Goal: Information Seeking & Learning: Check status

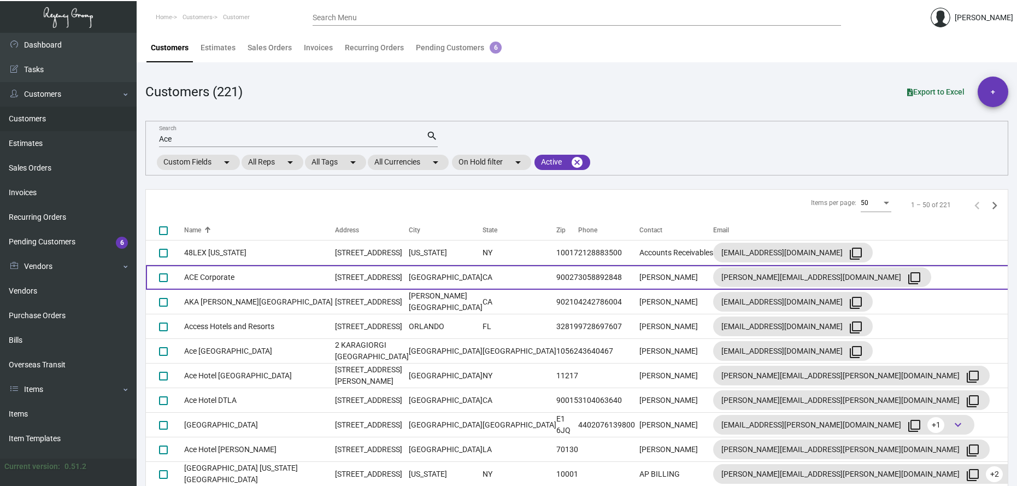
click at [216, 280] on td "ACE Corporate" at bounding box center [259, 277] width 151 height 25
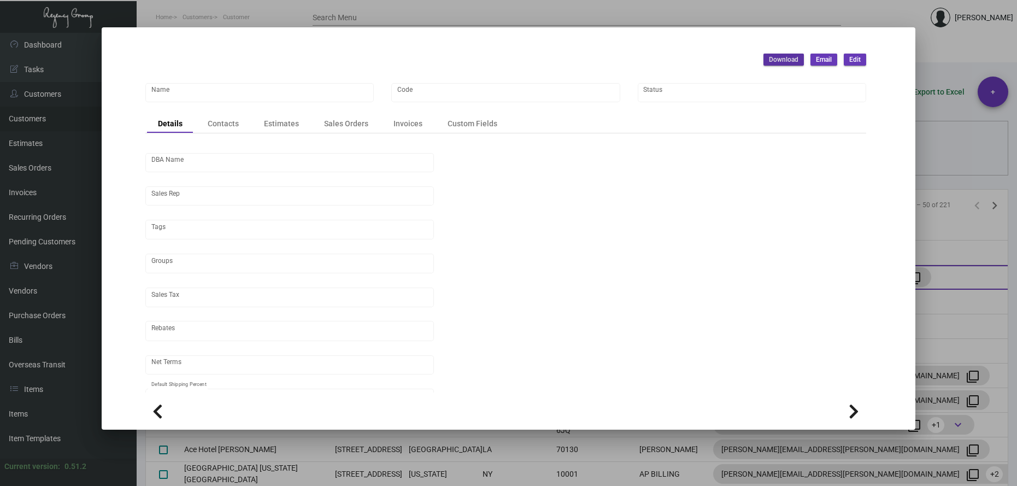
type input "ACE Corporate"
type input "486"
type input "[PERSON_NAME]"
type input "ST CA-[GEOGRAPHIC_DATA]-[GEOGRAPHIC_DATA]"
type input "Net 30"
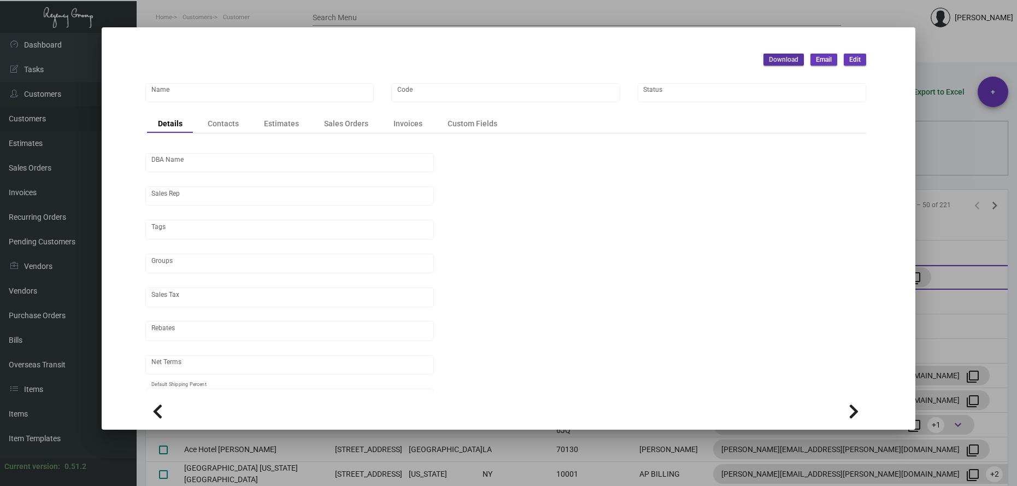
type input "United States Dollar $"
type input "$ 0.00"
checkbox input "true"
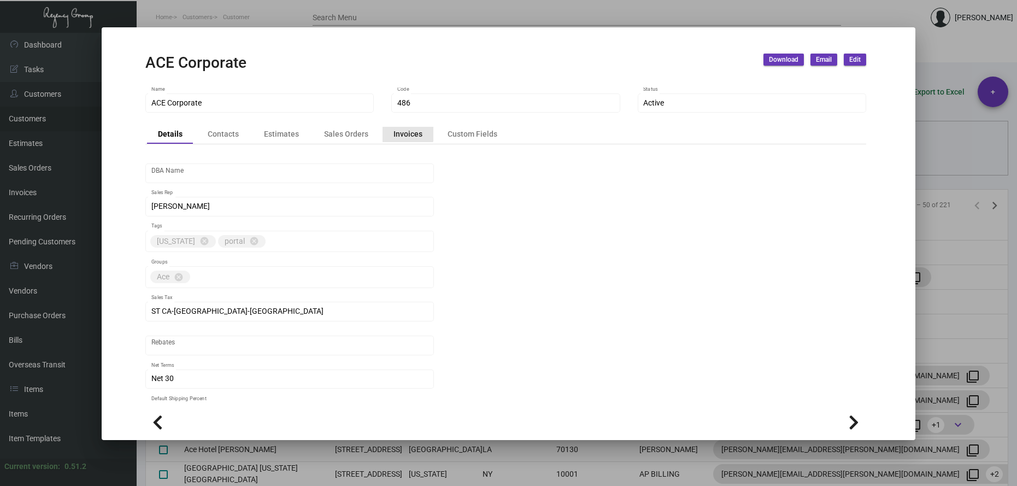
click at [399, 131] on div "Invoices" at bounding box center [408, 133] width 29 height 11
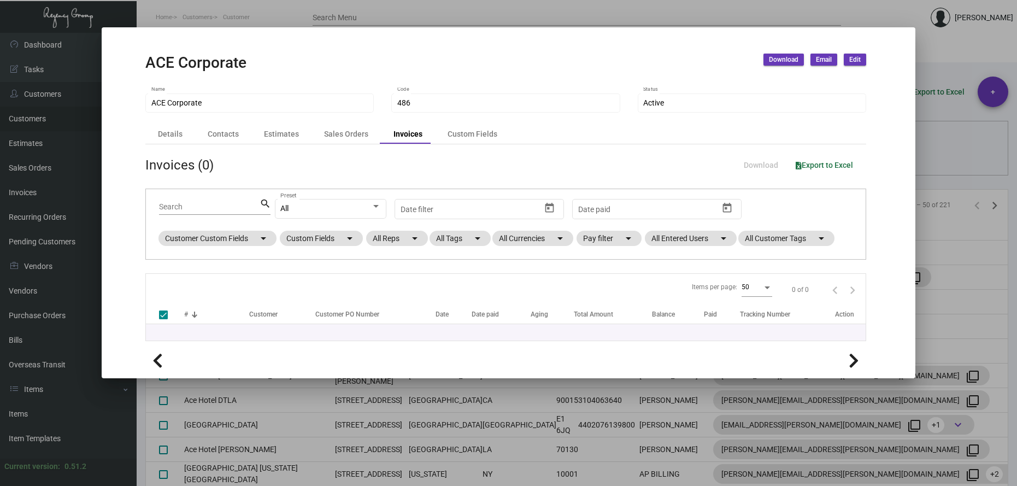
checkbox input "false"
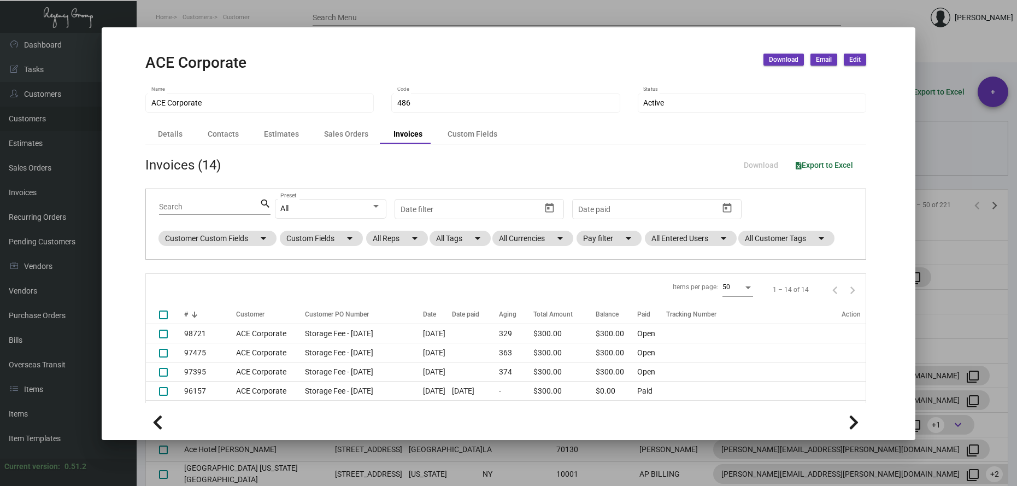
click at [552, 11] on div at bounding box center [508, 243] width 1017 height 486
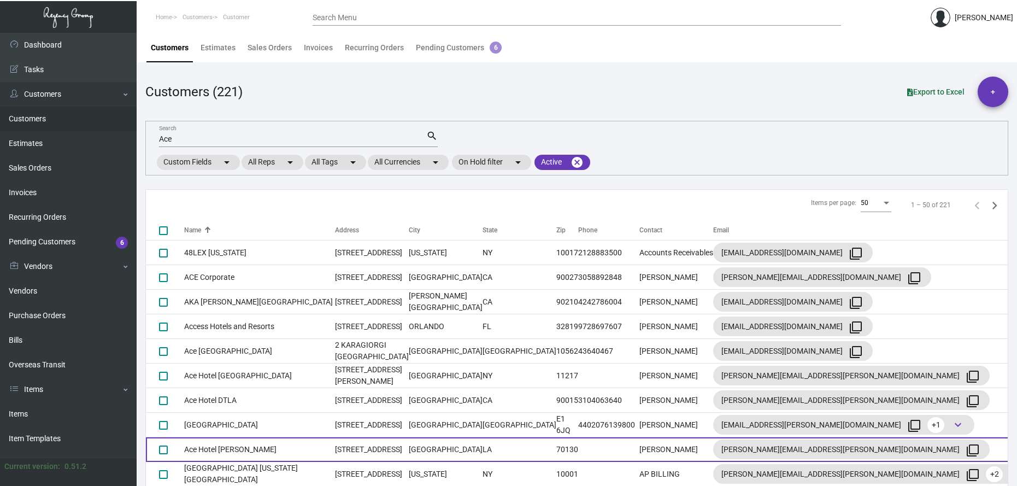
click at [231, 449] on td "Ace Hotel [PERSON_NAME]" at bounding box center [259, 449] width 151 height 25
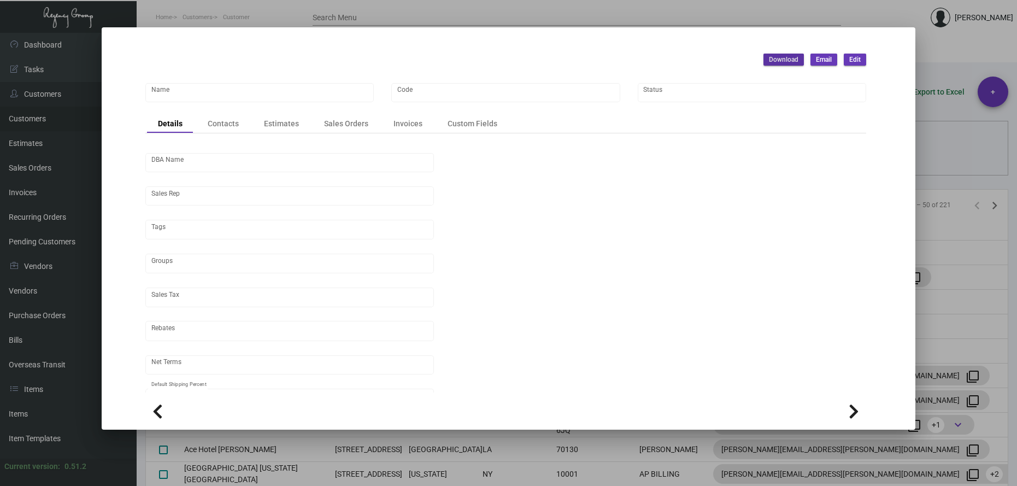
type input "Ace Hotel [PERSON_NAME]"
type input "490"
type input "[PERSON_NAME]"
type input "Out of State"
type input "Net 30"
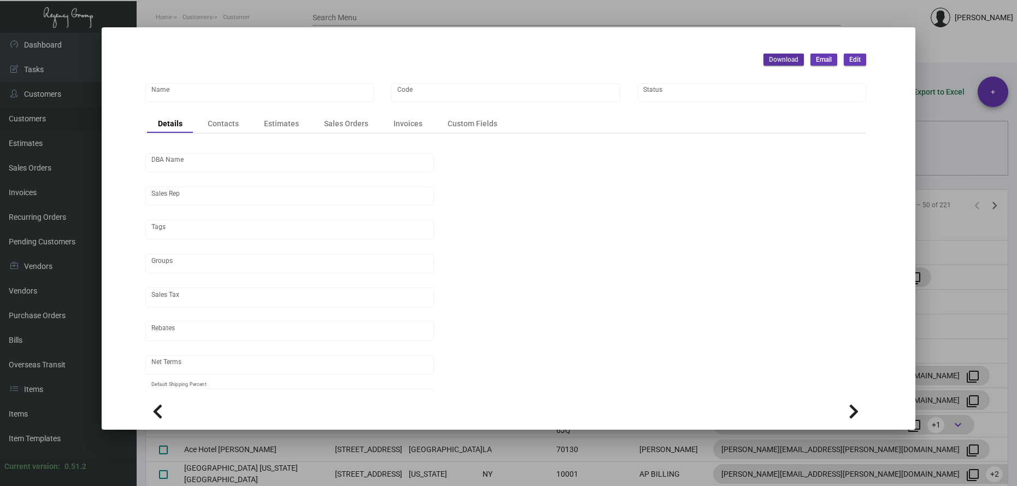
type input "United States Dollar $"
type input "$ 0.00"
checkbox input "true"
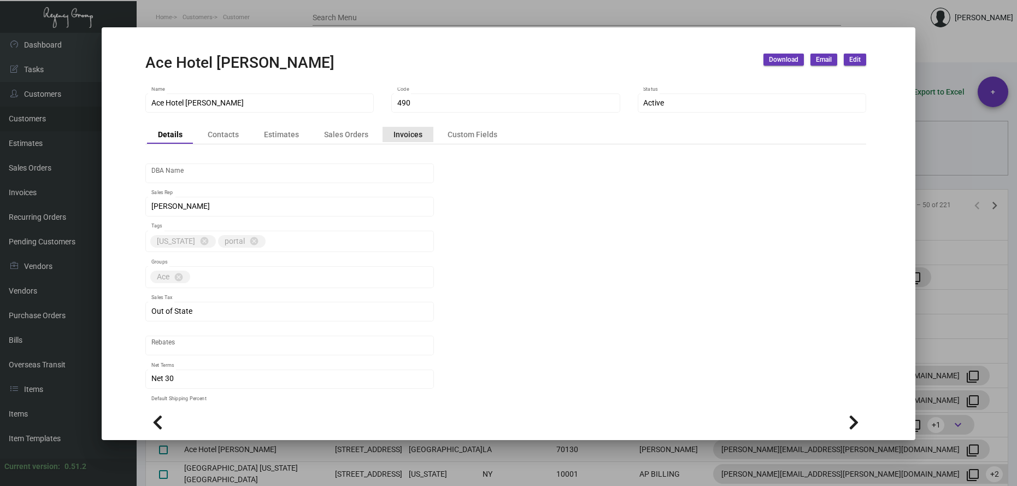
click at [407, 134] on div "Invoices" at bounding box center [408, 133] width 29 height 11
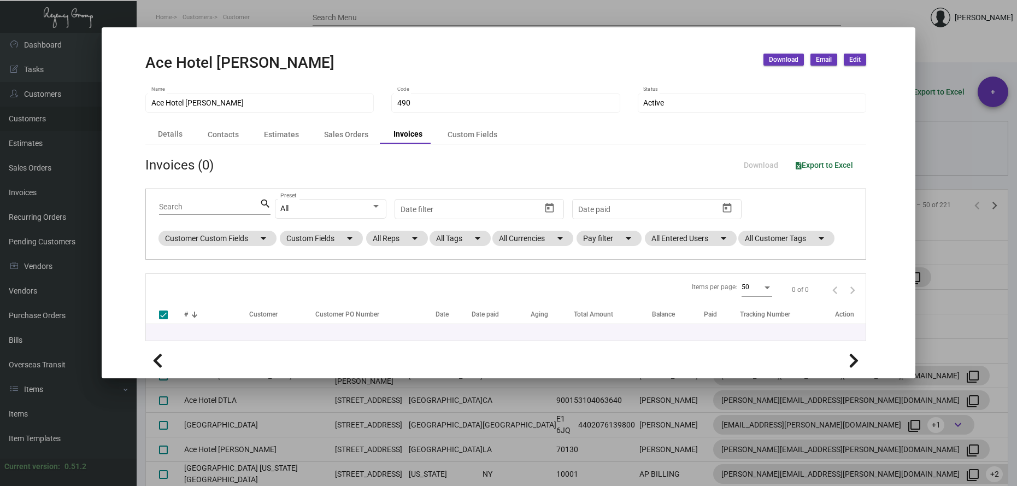
checkbox input "false"
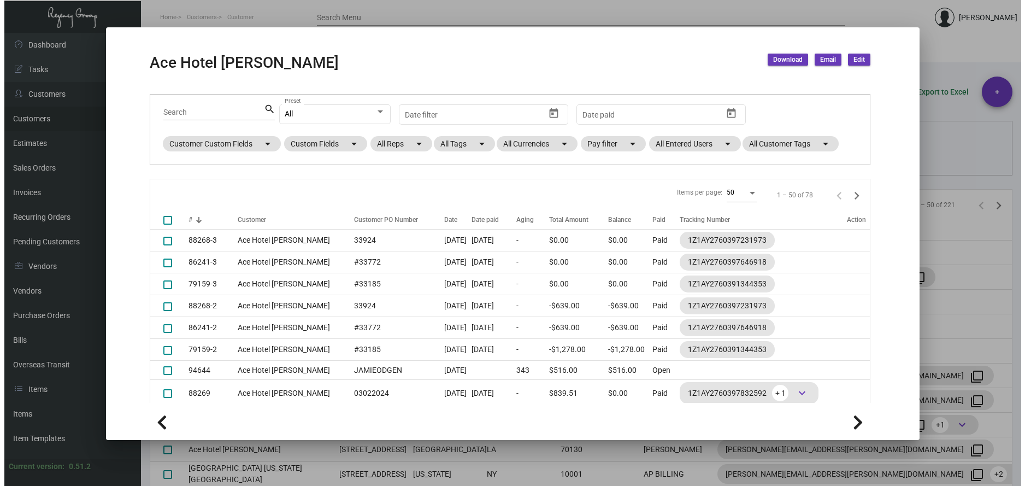
scroll to position [109, 0]
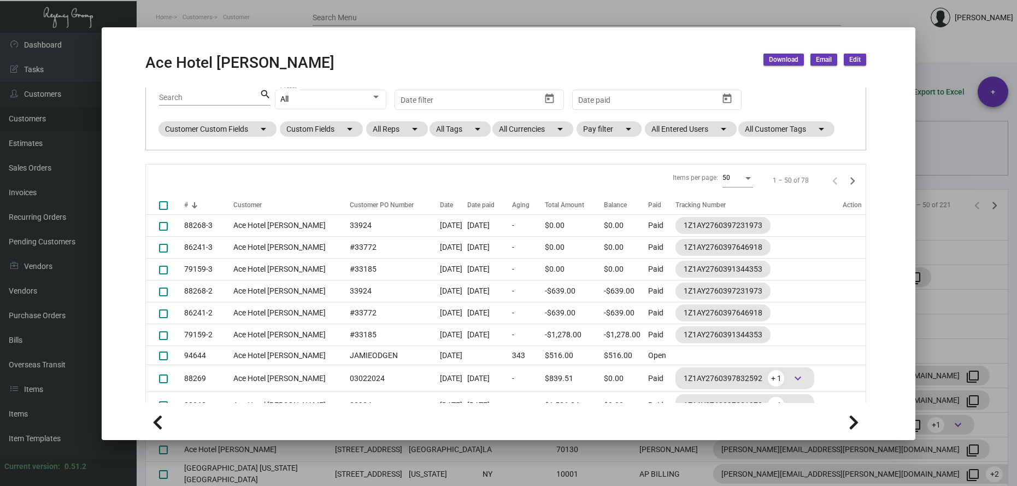
click at [210, 17] on div at bounding box center [508, 243] width 1017 height 486
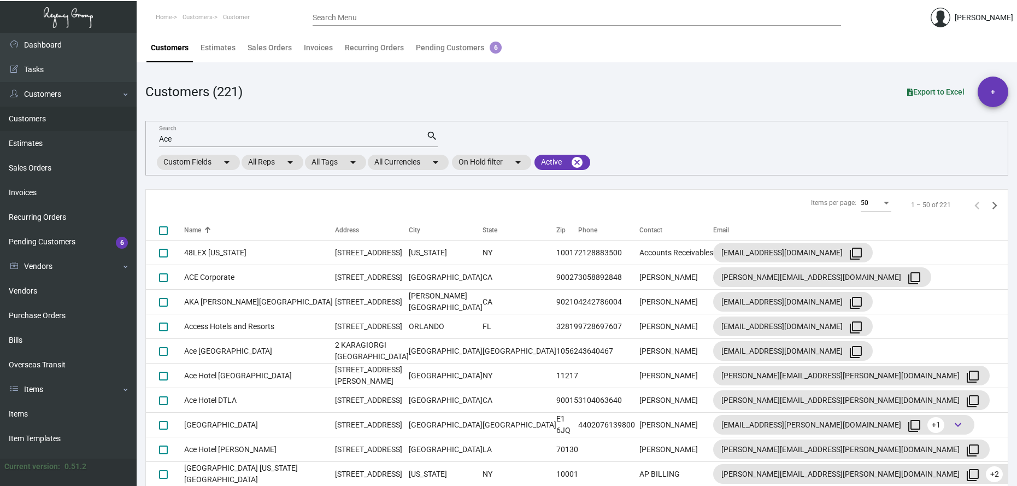
click at [175, 142] on input "Ace" at bounding box center [292, 139] width 267 height 9
drag, startPoint x: 177, startPoint y: 142, endPoint x: 124, endPoint y: 125, distance: 55.7
click at [124, 125] on div "Dashboard Dashboard Tasks Customers Customers Estimates Sales Orders Invoices R…" at bounding box center [508, 266] width 1017 height 467
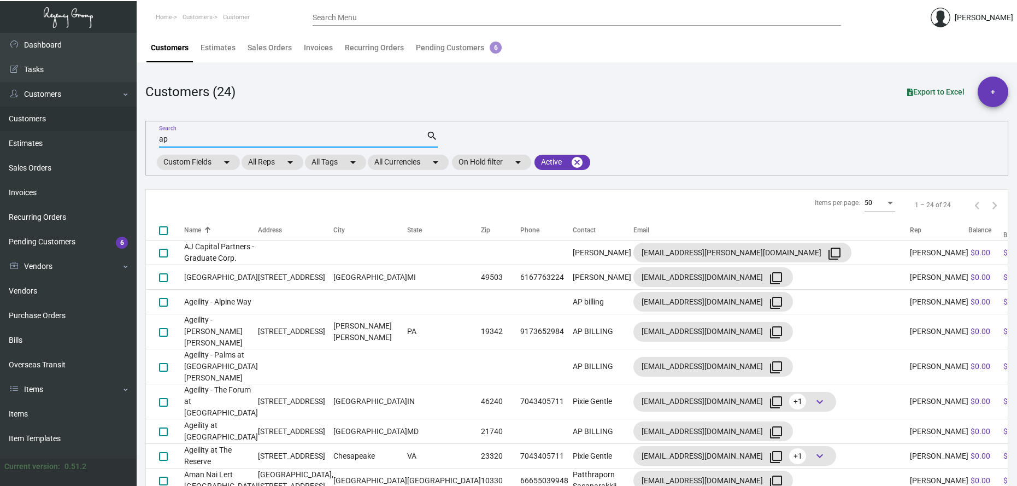
type input "a"
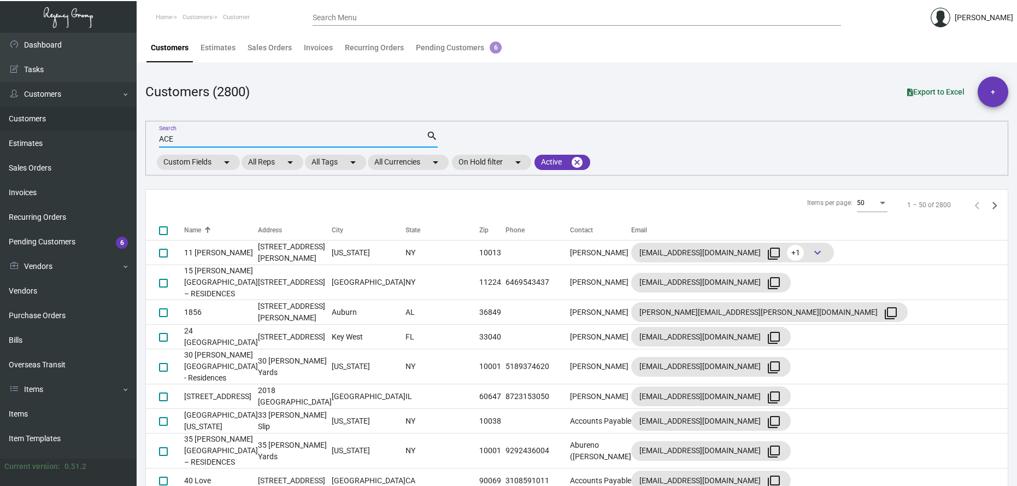
type input "ACE"
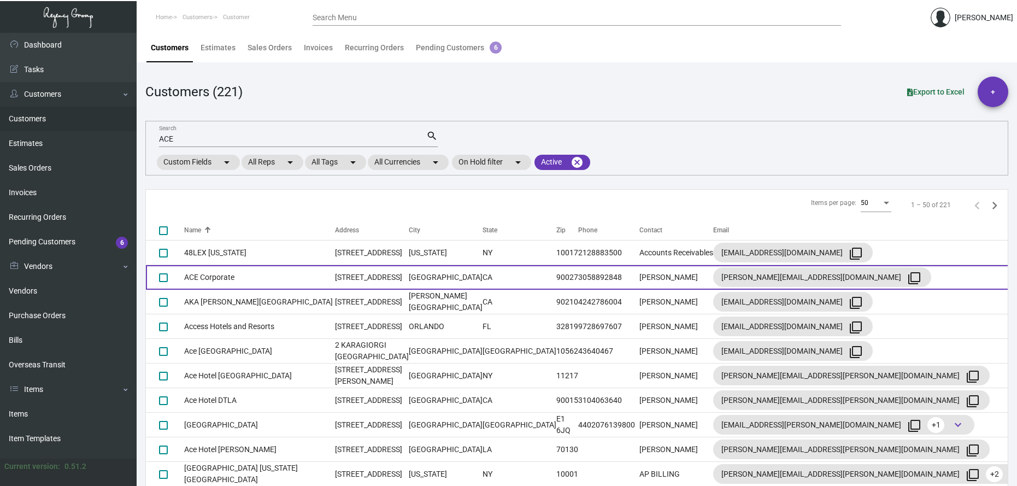
click at [224, 275] on td "ACE Corporate" at bounding box center [259, 277] width 151 height 25
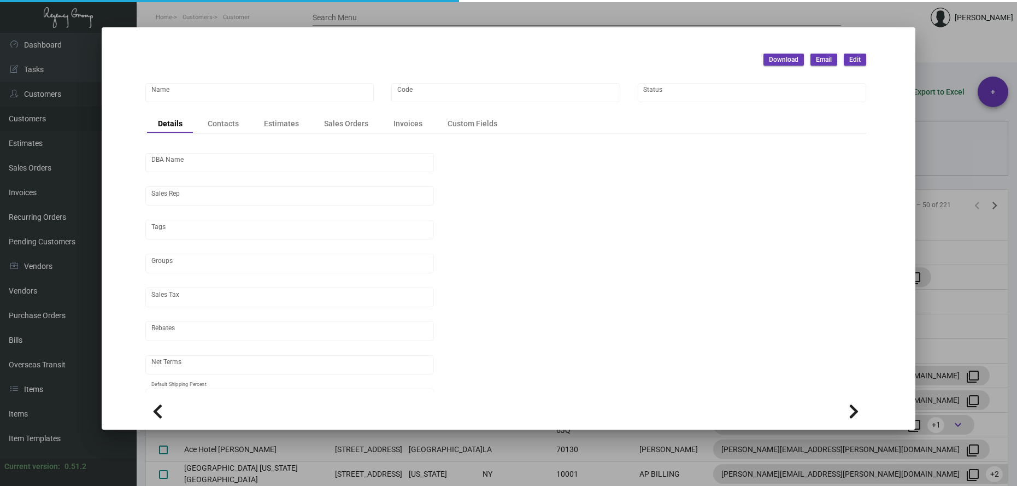
type input "ACE Corporate"
type input "486"
type input "[PERSON_NAME]"
type input "ST CA-[GEOGRAPHIC_DATA]-[GEOGRAPHIC_DATA]"
type input "Net 30"
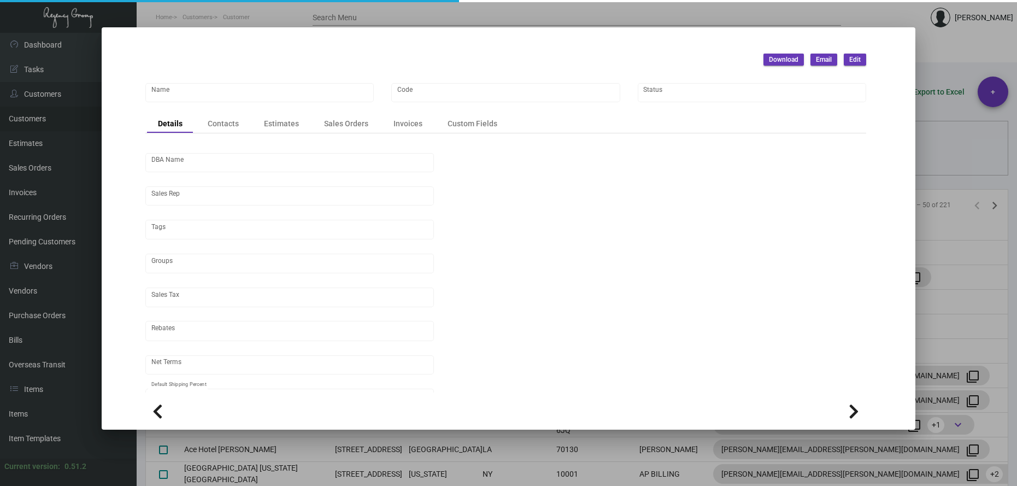
type input "United States Dollar $"
type input "$ 0.00"
checkbox input "true"
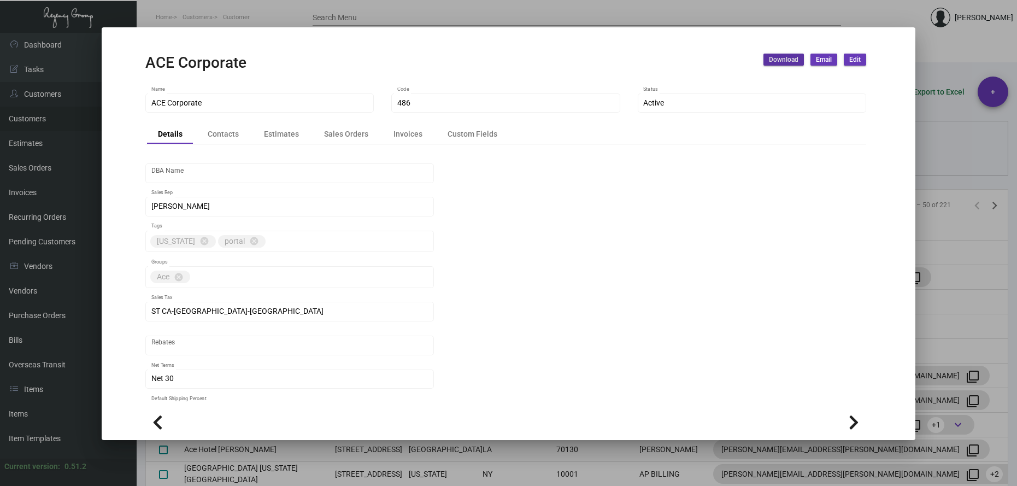
click at [208, 8] on div at bounding box center [508, 243] width 1017 height 486
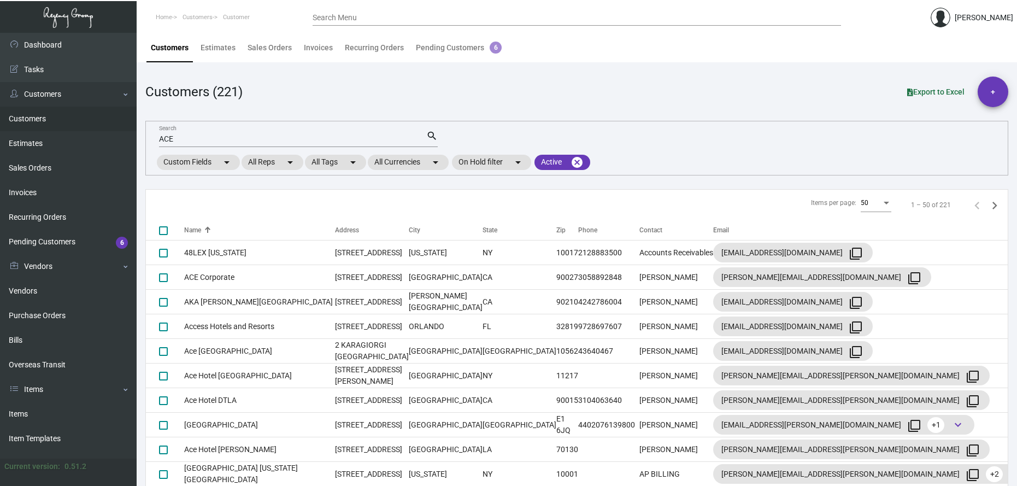
click at [181, 146] on div "ACE Search" at bounding box center [292, 138] width 267 height 17
drag, startPoint x: 169, startPoint y: 140, endPoint x: 136, endPoint y: 140, distance: 33.9
click at [136, 140] on div "Dashboard Dashboard Tasks Customers Customers Estimates Sales Orders Invoices R…" at bounding box center [508, 266] width 1017 height 467
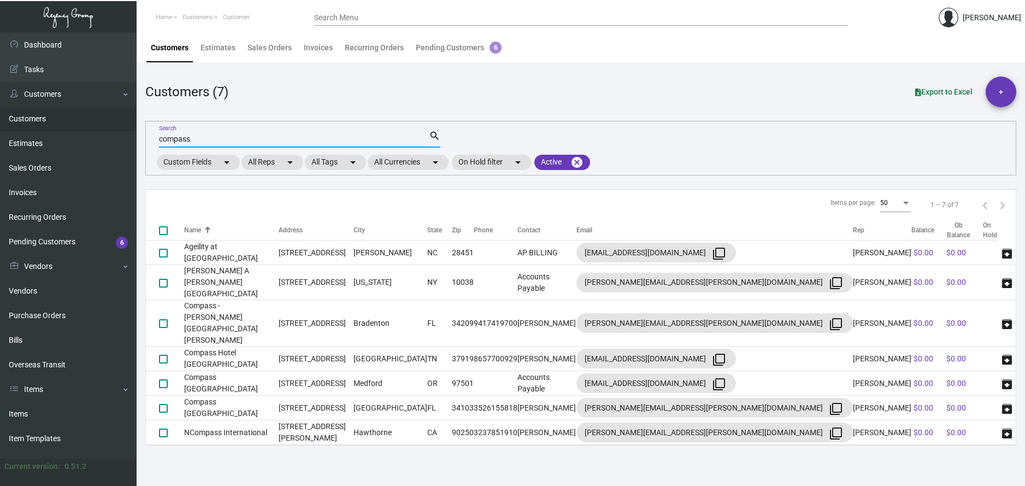
type input "compass"
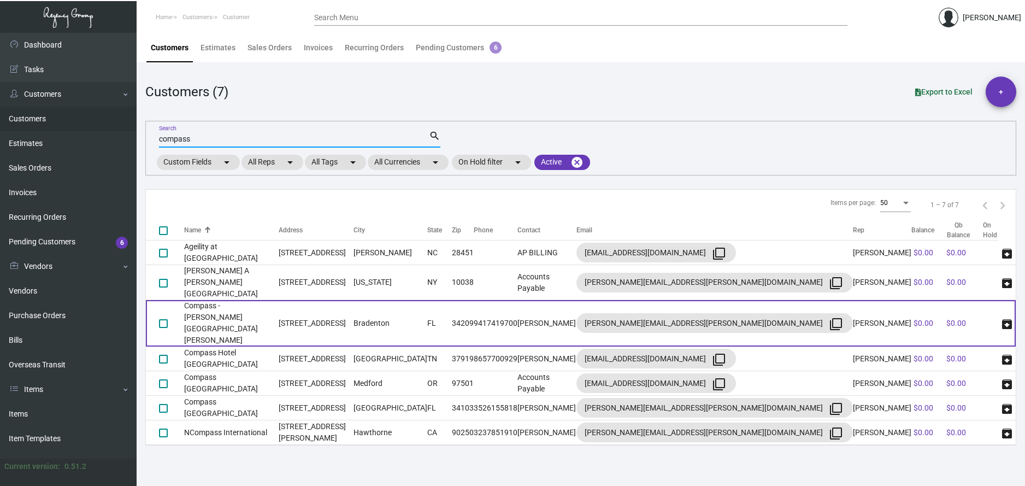
click at [248, 302] on td "Compass - [PERSON_NAME][GEOGRAPHIC_DATA][PERSON_NAME]" at bounding box center [231, 323] width 95 height 46
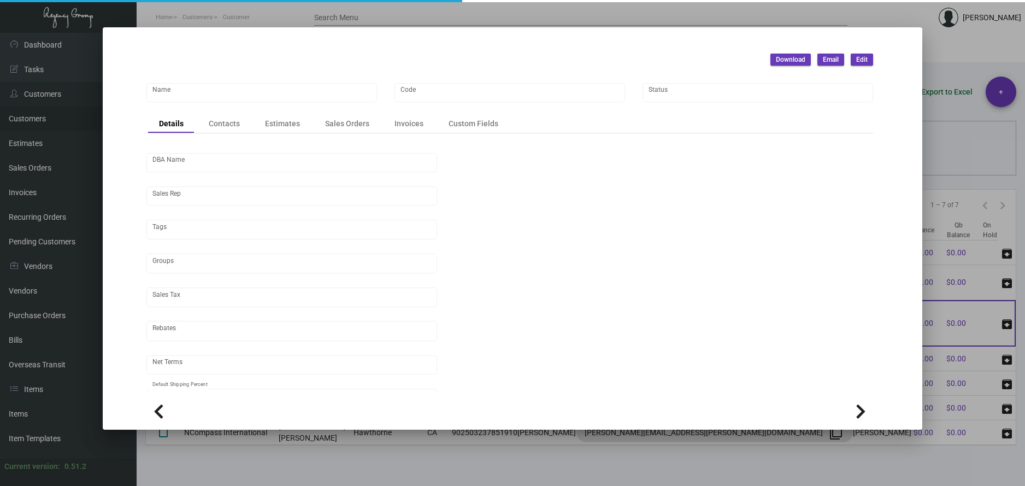
type input "Compass - [PERSON_NAME][GEOGRAPHIC_DATA][PERSON_NAME]"
type input "CMP-AMS"
type input "Compass Hotel, [PERSON_NAME] [PERSON_NAME] Sound & Florid"
type input "[PERSON_NAME]"
type input "[GEOGRAPHIC_DATA]-[GEOGRAPHIC_DATA]"
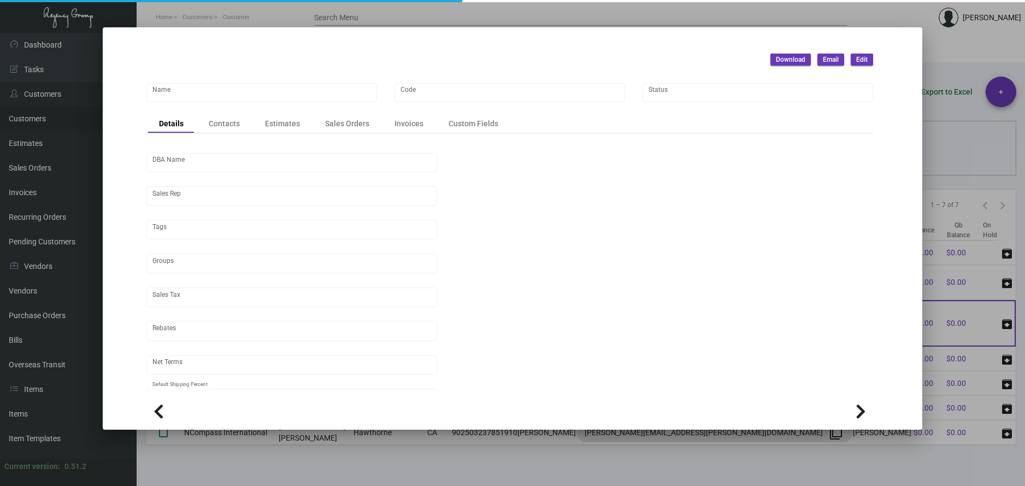
type input "Net 30"
type input "United States Dollar $"
type input "$ 0.00"
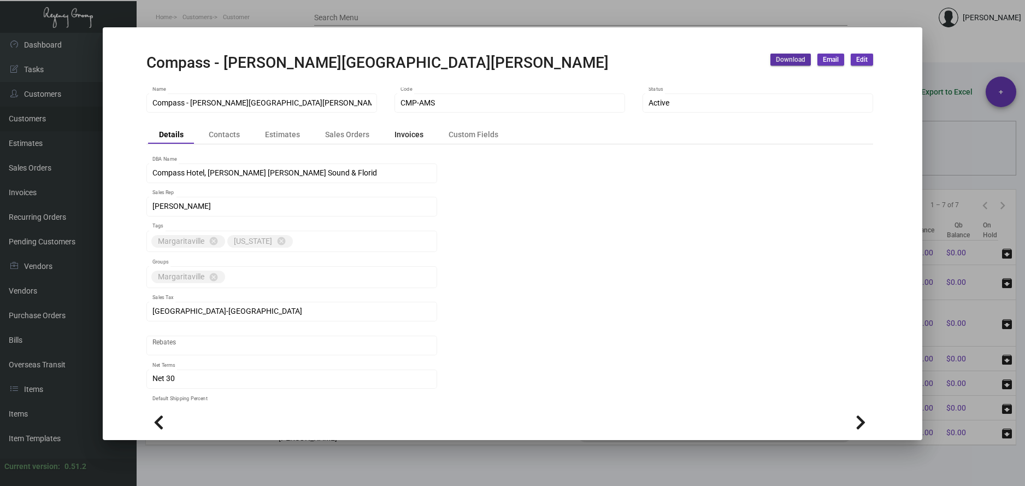
click at [409, 138] on div "Invoices" at bounding box center [409, 133] width 29 height 11
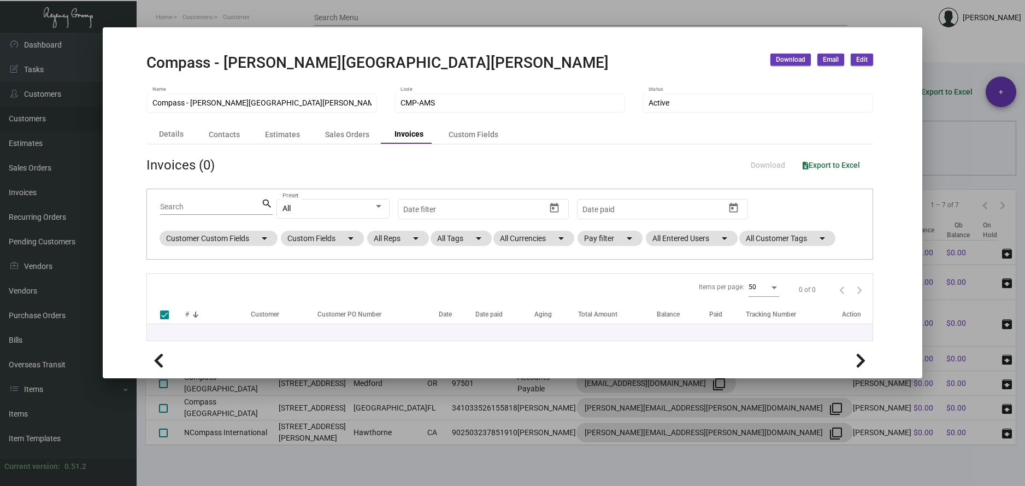
checkbox input "false"
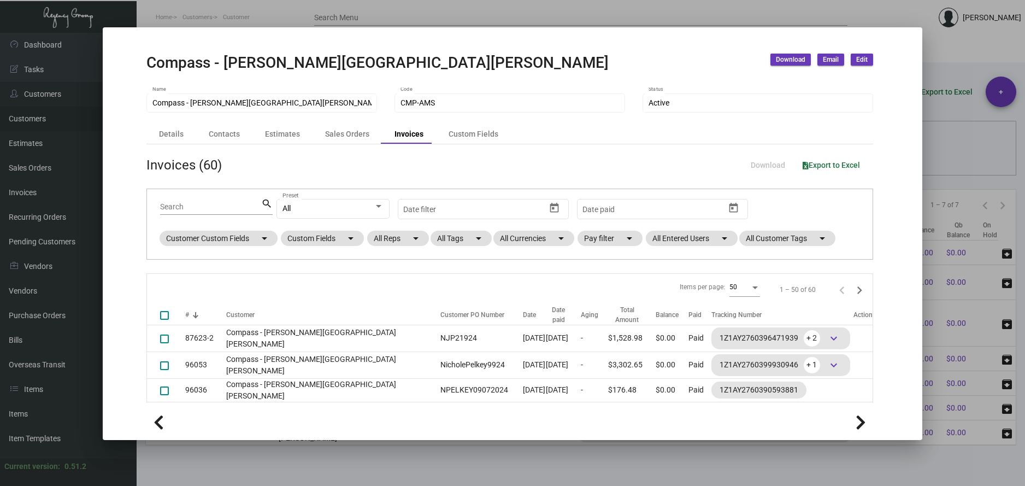
click at [873, 397] on div "Compass - [PERSON_NAME] [PERSON_NAME] Sound Resort Name CMP-AMS Code Active Sta…" at bounding box center [509, 245] width 753 height 316
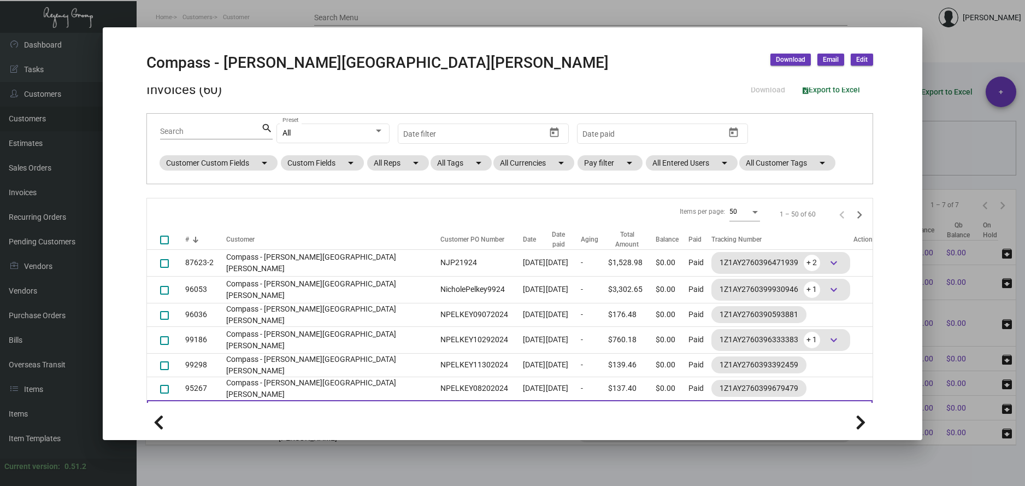
scroll to position [87, 0]
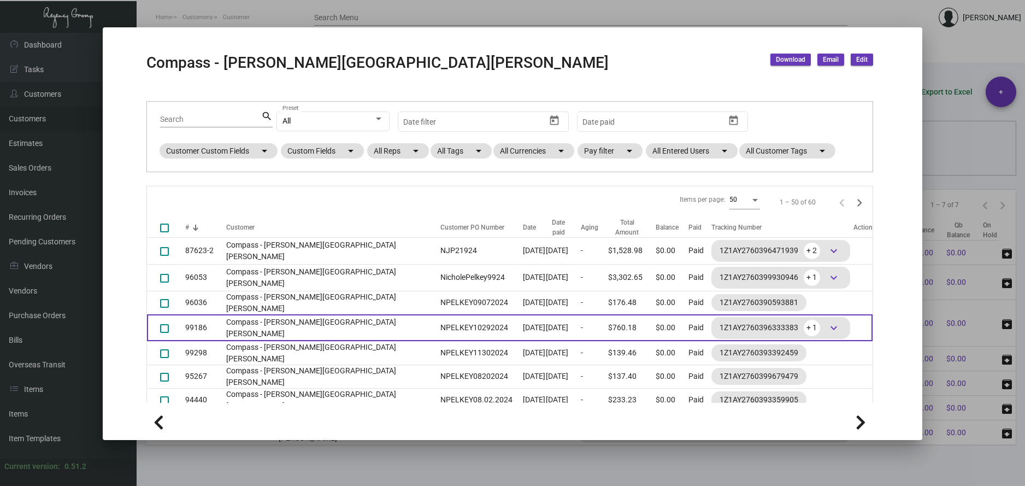
click at [231, 324] on td "Compass - [PERSON_NAME][GEOGRAPHIC_DATA][PERSON_NAME]" at bounding box center [330, 327] width 209 height 27
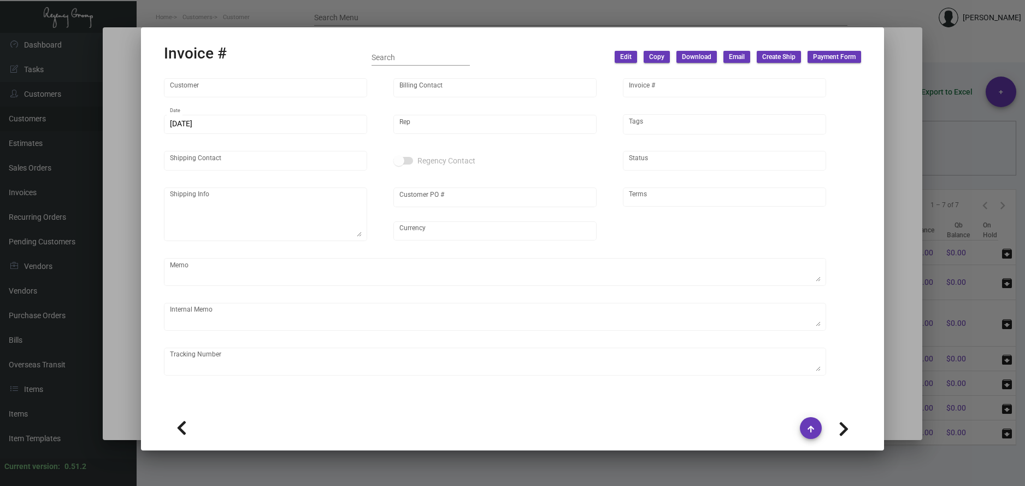
type input "Compass - [PERSON_NAME][GEOGRAPHIC_DATA][PERSON_NAME]"
type input "[PERSON_NAME]"
type input "99186"
type input "[DATE]"
type input "[PERSON_NAME]"
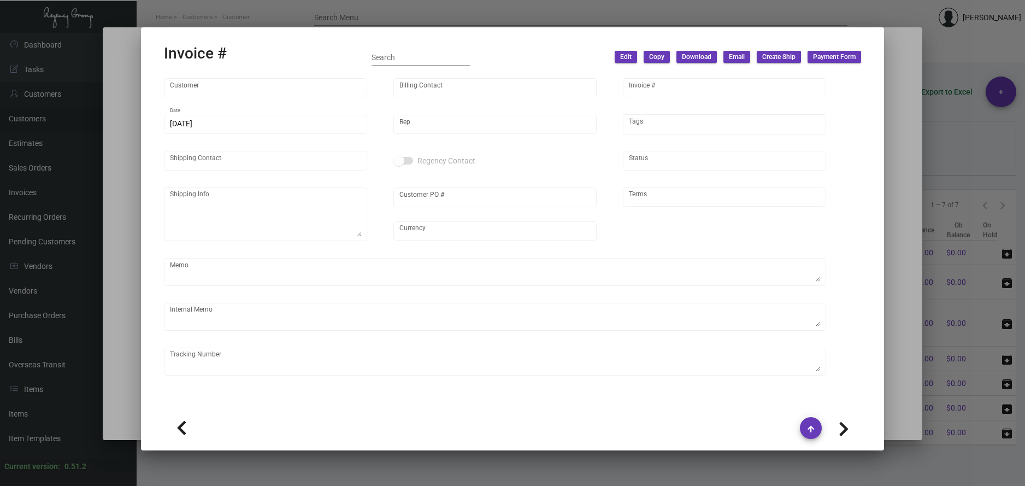
type input "[PERSON_NAME]"
type textarea "Compass - [PERSON_NAME] [PERSON_NAME] Sound - [PERSON_NAME] [STREET_ADDRESS]"
type input "NPELKEY10292024"
type input "United States Dollar $"
type input "Net 30"
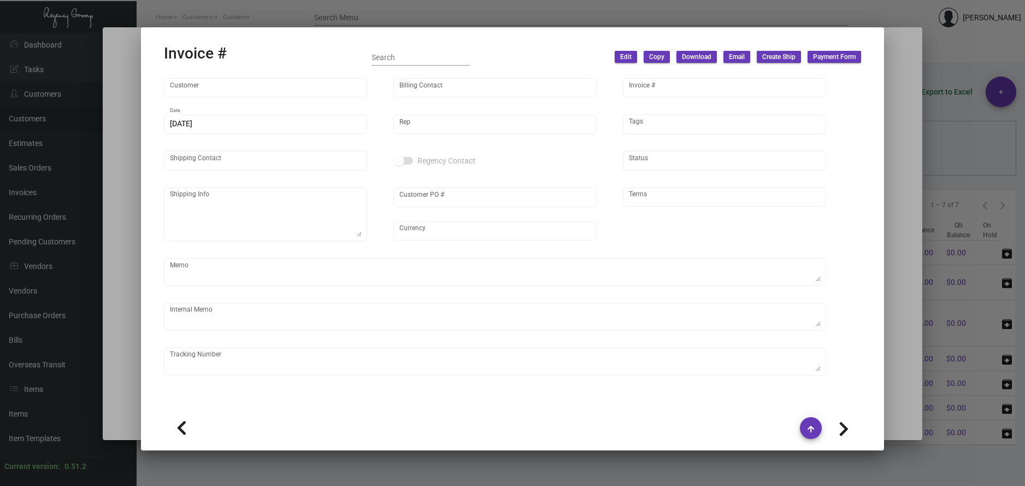
type textarea "16.70"
type input "$ 44.65"
type input "[DATE]"
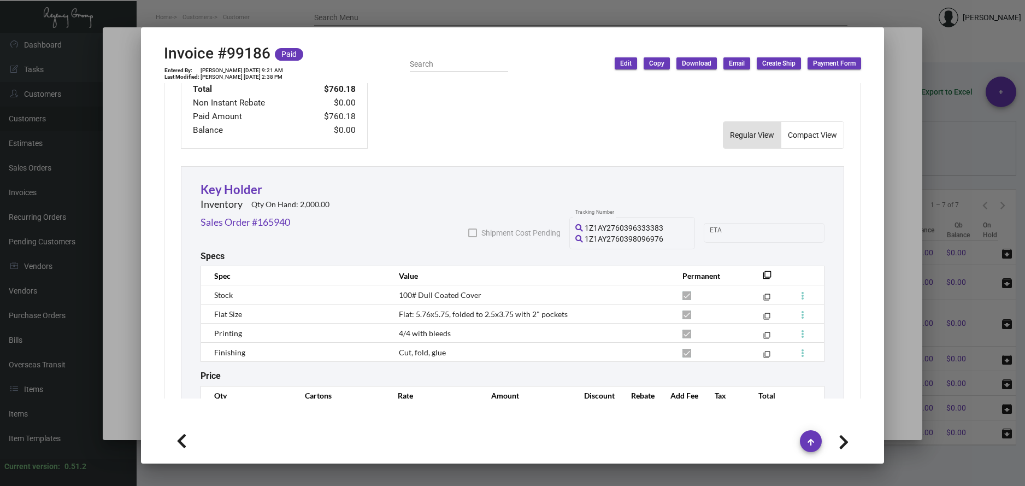
scroll to position [624, 0]
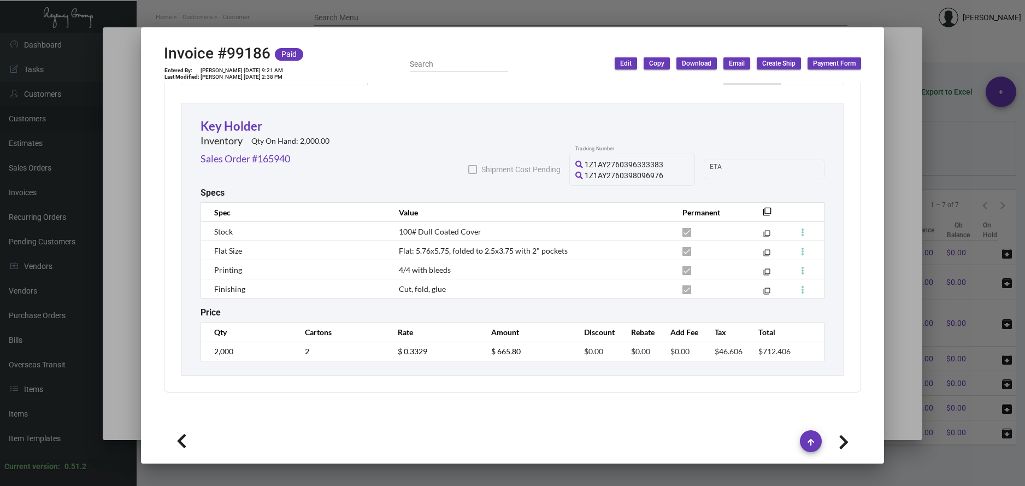
click at [492, 15] on div at bounding box center [512, 243] width 1025 height 486
